Goal: Task Accomplishment & Management: Manage account settings

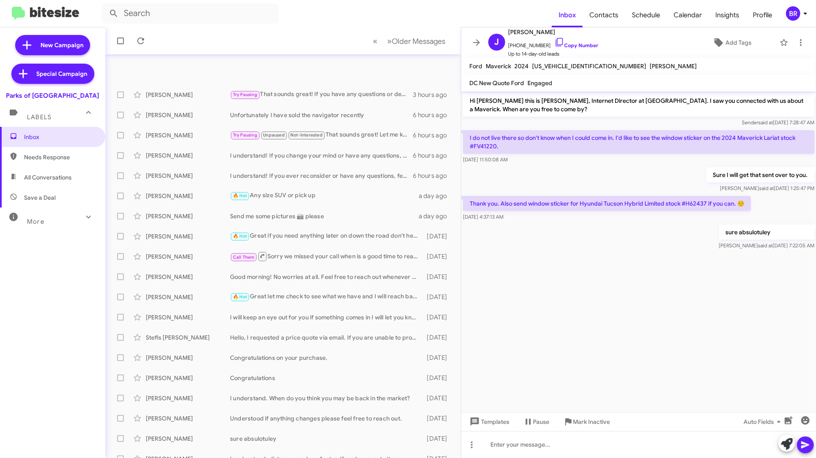
scroll to position [31, 0]
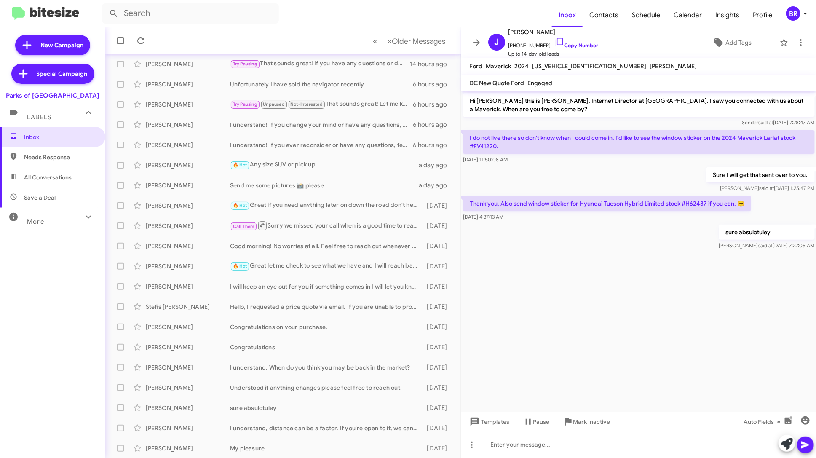
click at [799, 18] on span "BR" at bounding box center [797, 13] width 25 height 14
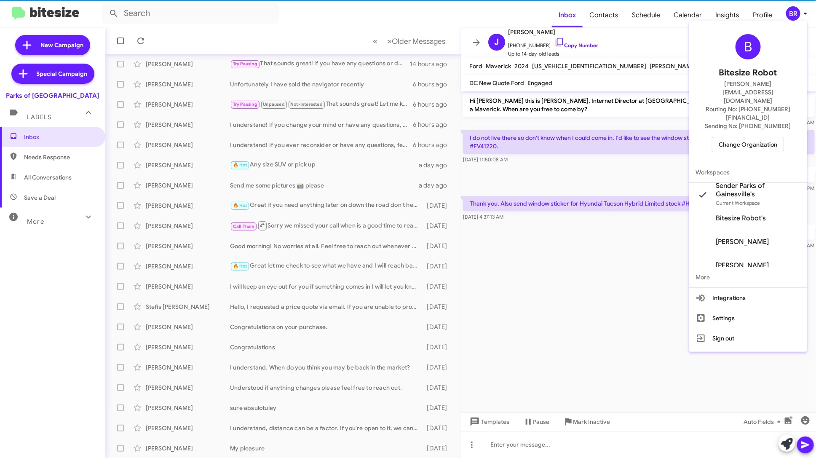
click at [759, 137] on span "Change Organization" at bounding box center [747, 144] width 59 height 14
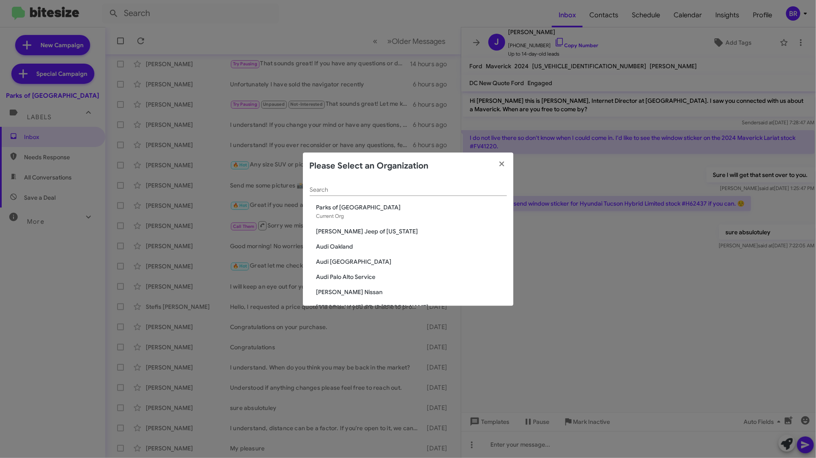
click at [412, 192] on input "Search" at bounding box center [407, 190] width 197 height 7
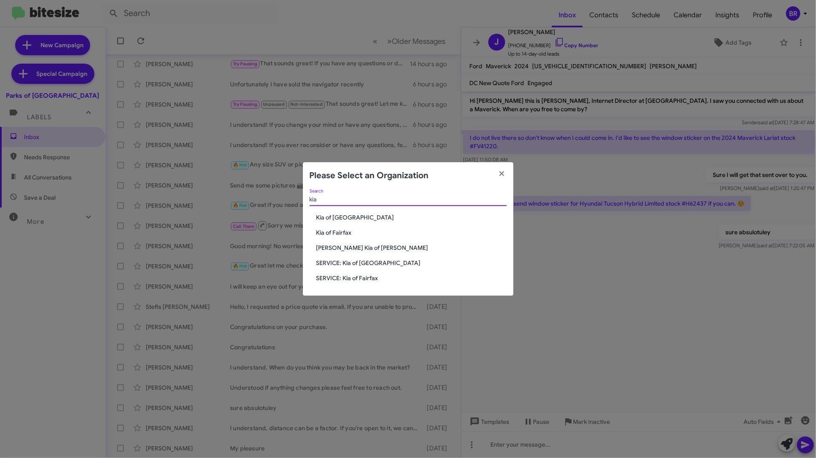
type input "kia"
click at [375, 262] on span "SERVICE: Kia of [GEOGRAPHIC_DATA]" at bounding box center [411, 263] width 190 height 8
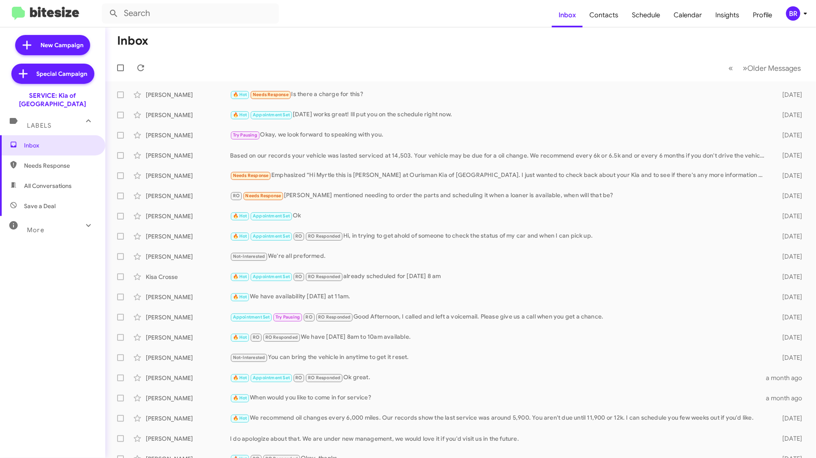
click at [797, 13] on div "BR" at bounding box center [793, 13] width 14 height 14
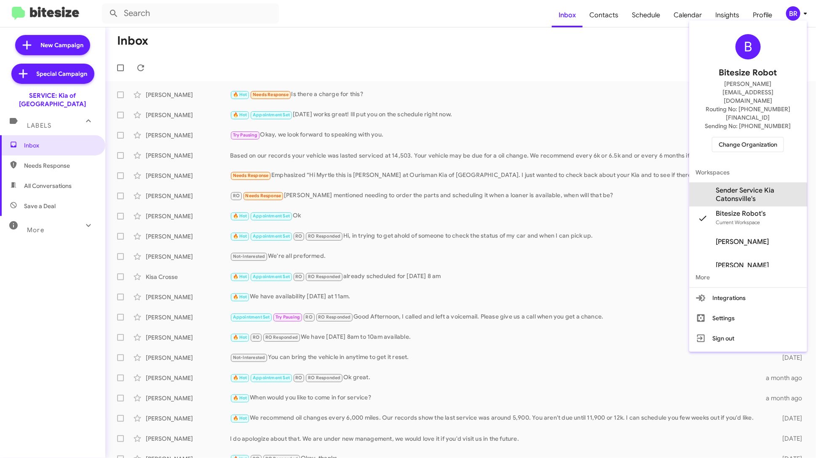
click at [750, 183] on span "Sender Service Kia Catonsville's" at bounding box center [748, 195] width 118 height 24
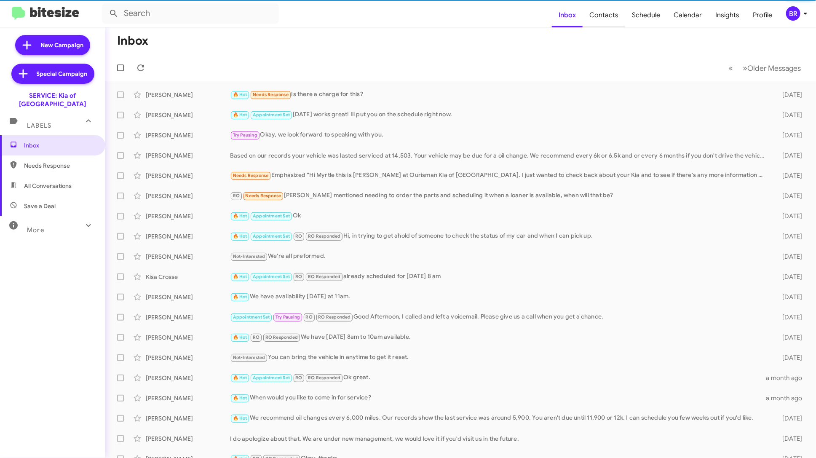
click at [610, 19] on span "Contacts" at bounding box center [603, 15] width 43 height 24
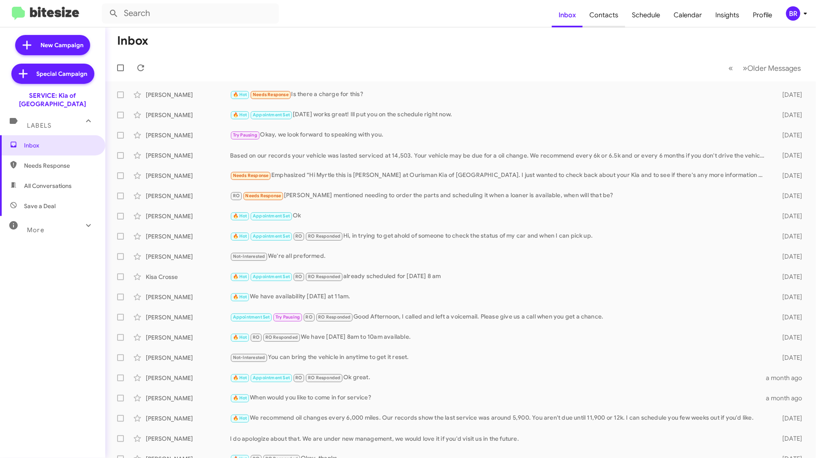
type input "in:groups"
